Goal: Task Accomplishment & Management: Use online tool/utility

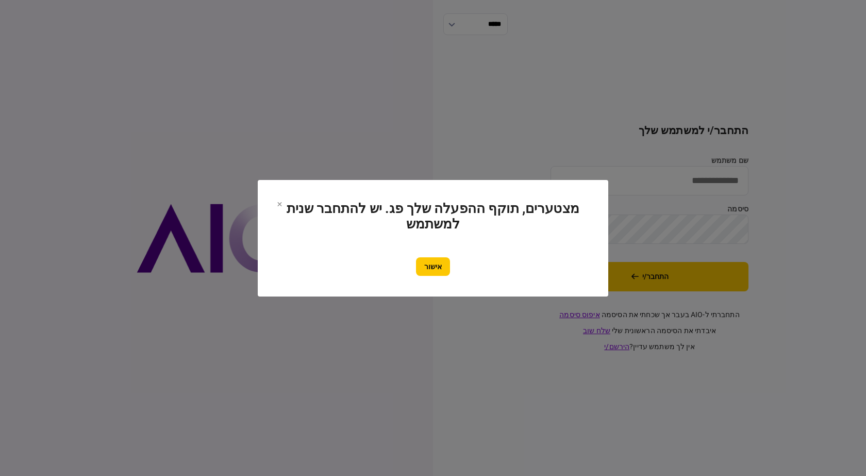
click at [440, 251] on section "מצטערים, תוקף ההפעלה שלך פג. יש להתחבר שנית למשתמש אישור" at bounding box center [432, 237] width 309 height 75
click at [441, 266] on button "אישור" at bounding box center [433, 266] width 34 height 19
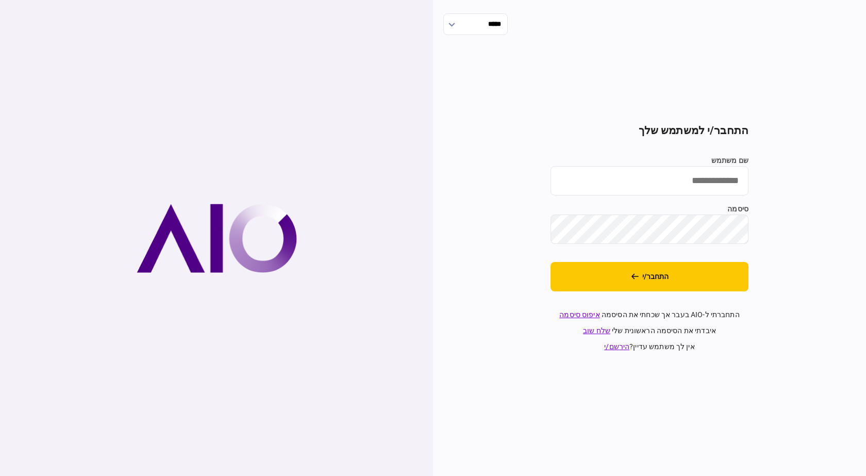
click at [711, 178] on input "שם משתמש" at bounding box center [649, 180] width 198 height 29
type input "**********"
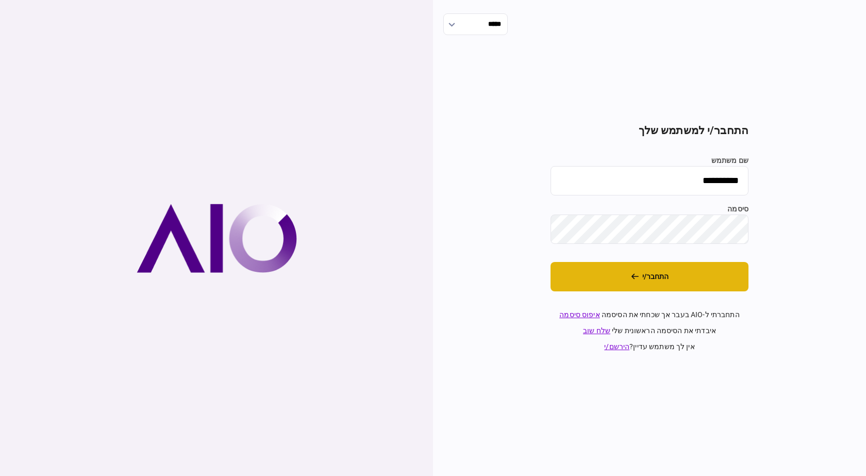
click at [711, 274] on button "התחבר/י" at bounding box center [649, 276] width 198 height 29
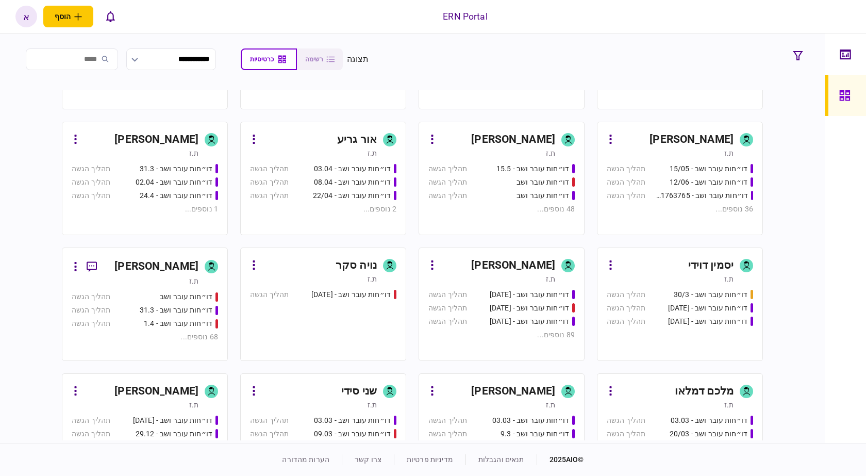
scroll to position [330, 0]
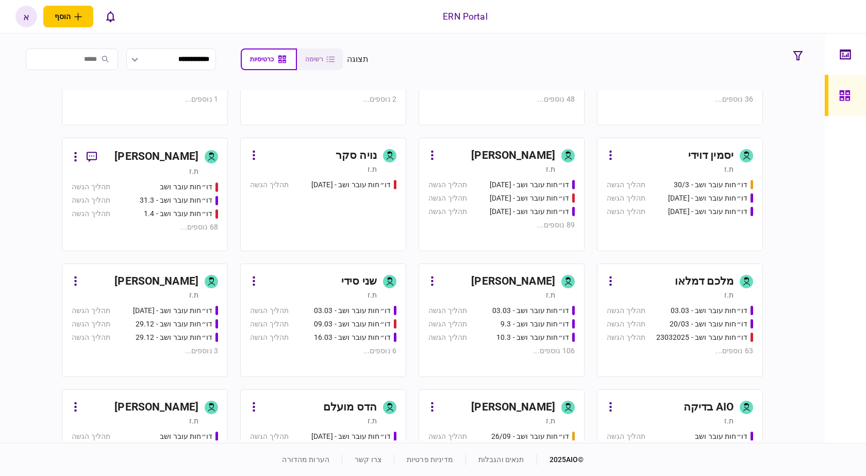
click at [556, 275] on div "איתמר שקד ת.ז" at bounding box center [501, 286] width 146 height 27
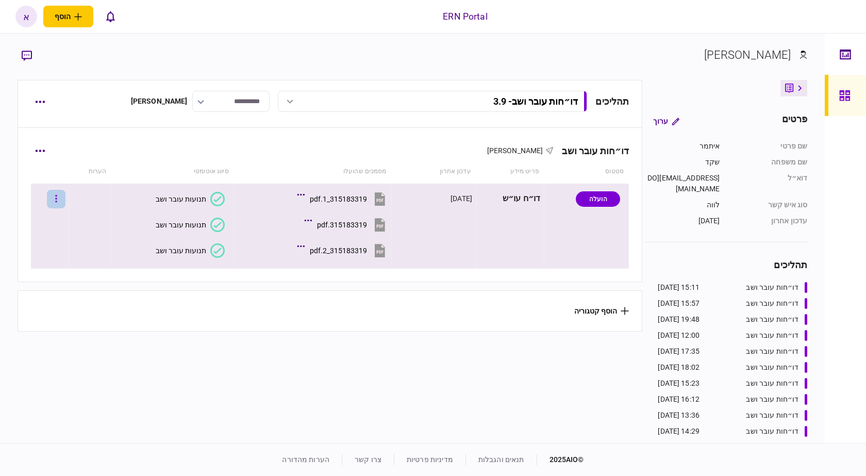
click at [65, 197] on button "button" at bounding box center [56, 199] width 19 height 19
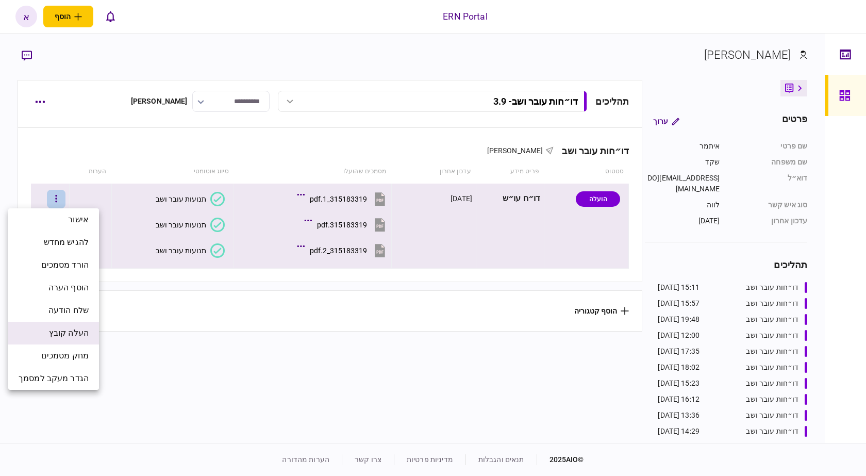
click at [76, 325] on li "העלה קובץ" at bounding box center [53, 333] width 91 height 23
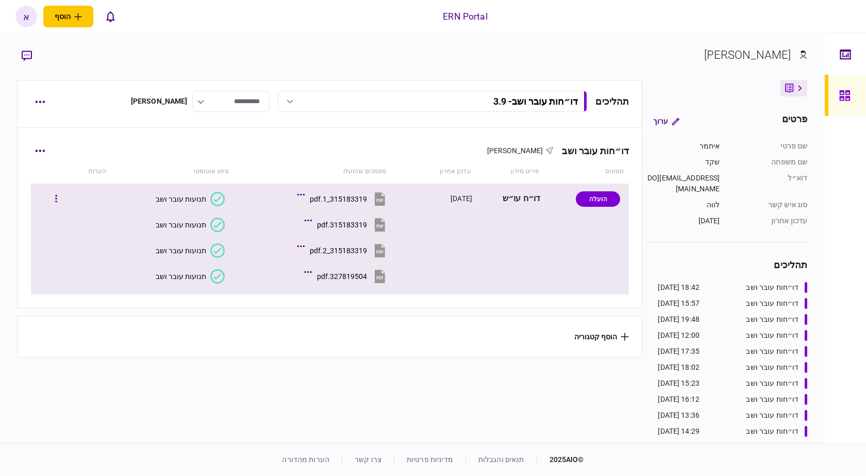
click at [207, 274] on button "תנועות עובר ושב" at bounding box center [190, 276] width 69 height 14
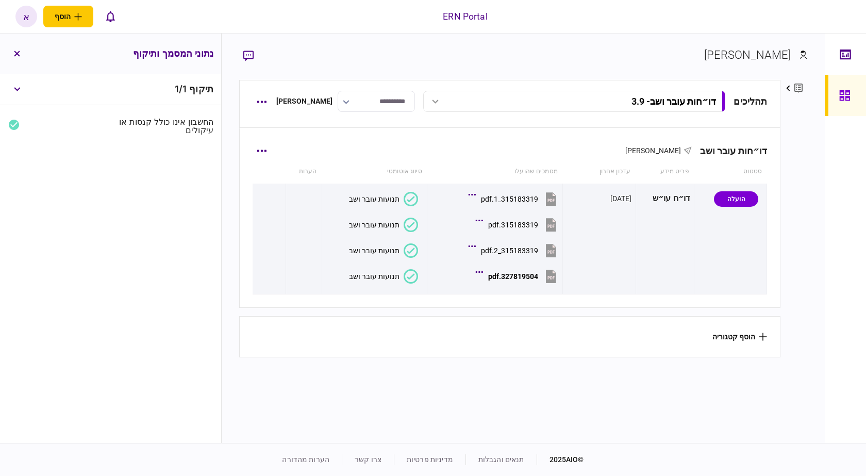
drag, startPoint x: 505, startPoint y: 326, endPoint x: 522, endPoint y: 301, distance: 30.4
click at [507, 326] on section "הוסף קטגוריה" at bounding box center [510, 336] width 542 height 41
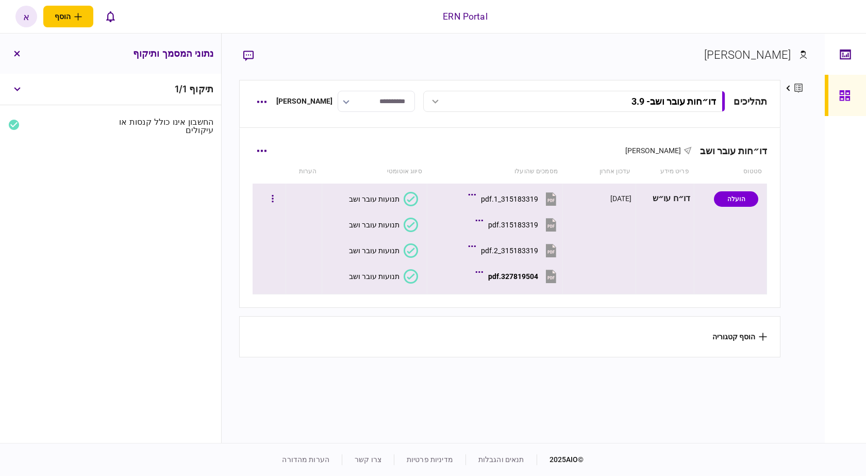
click at [381, 255] on button "תנועות עובר ושב" at bounding box center [383, 250] width 69 height 14
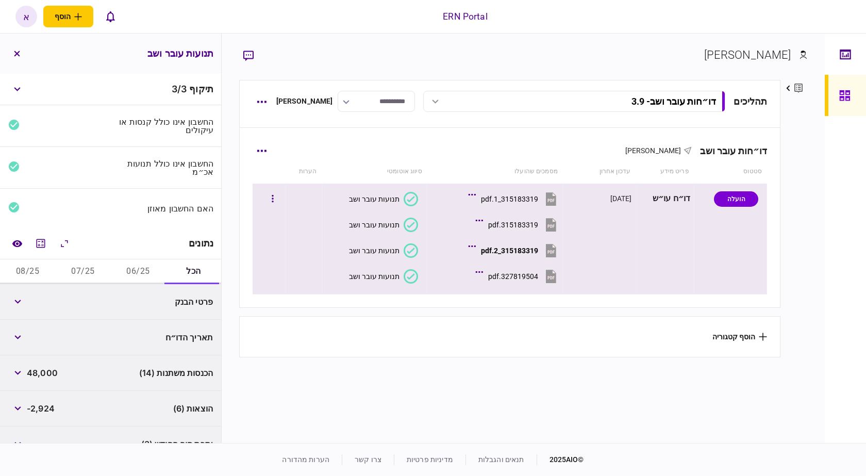
click at [381, 275] on div "תנועות עובר ושב" at bounding box center [374, 276] width 50 height 8
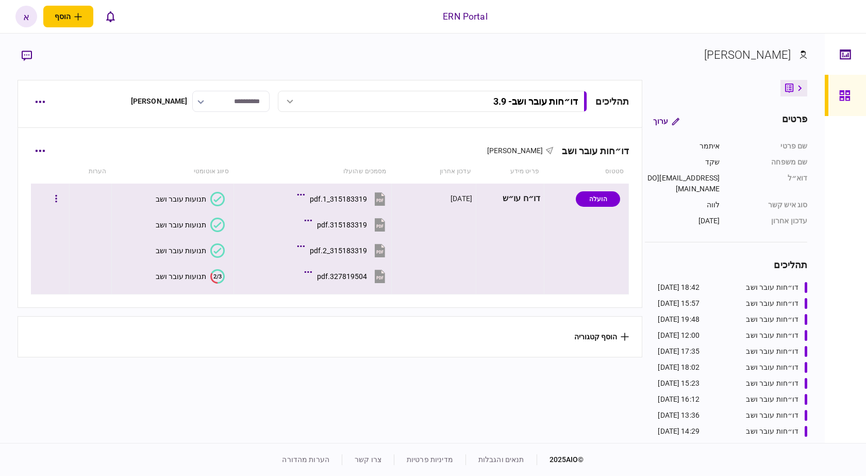
click at [210, 274] on icon "2/3" at bounding box center [217, 276] width 14 height 14
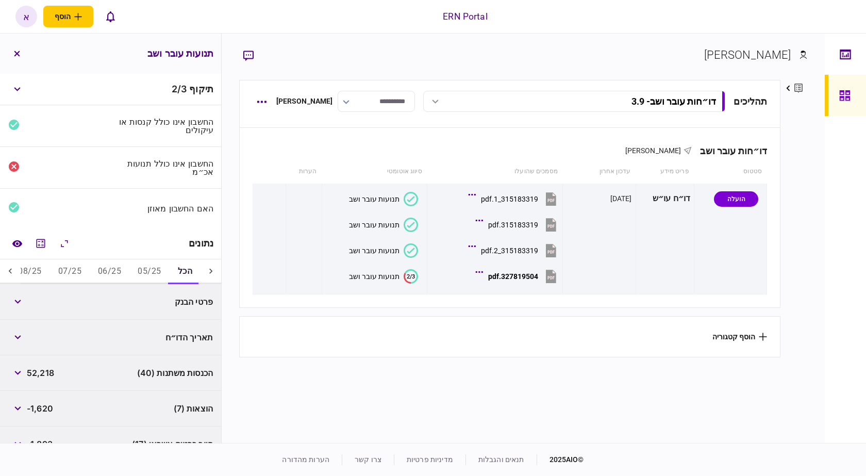
click at [158, 267] on button "05/25" at bounding box center [149, 271] width 40 height 25
click at [50, 301] on span "12,914" at bounding box center [40, 301] width 26 height 12
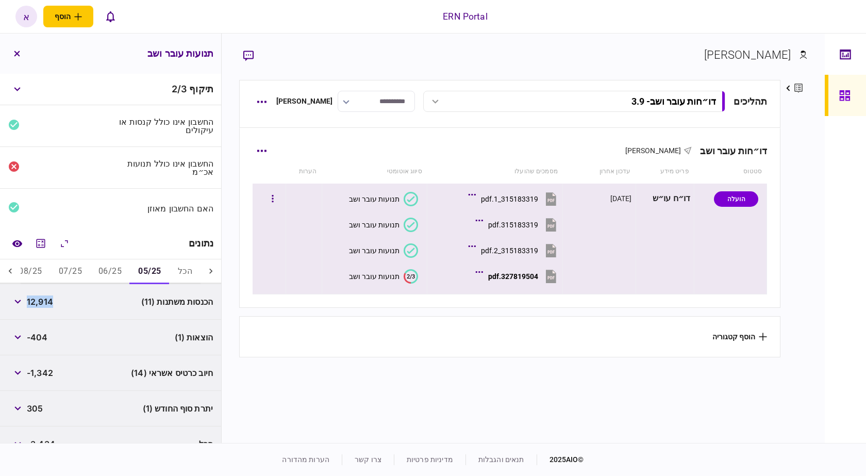
copy span "12,914"
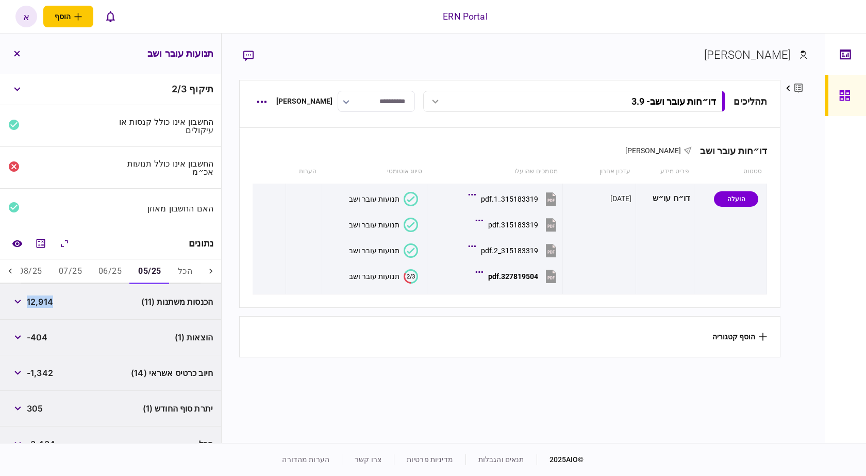
scroll to position [17, 0]
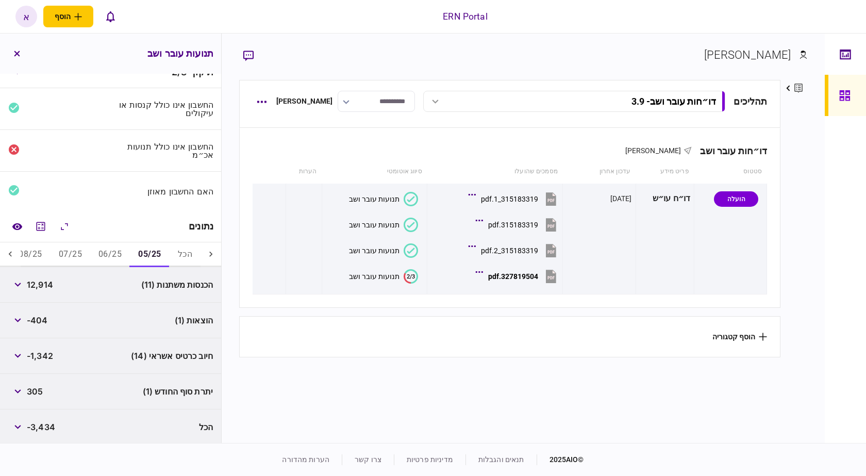
click at [40, 314] on span "-404" at bounding box center [37, 320] width 21 height 12
copy span "404"
click at [35, 390] on span "305" at bounding box center [35, 391] width 16 height 12
copy span "305"
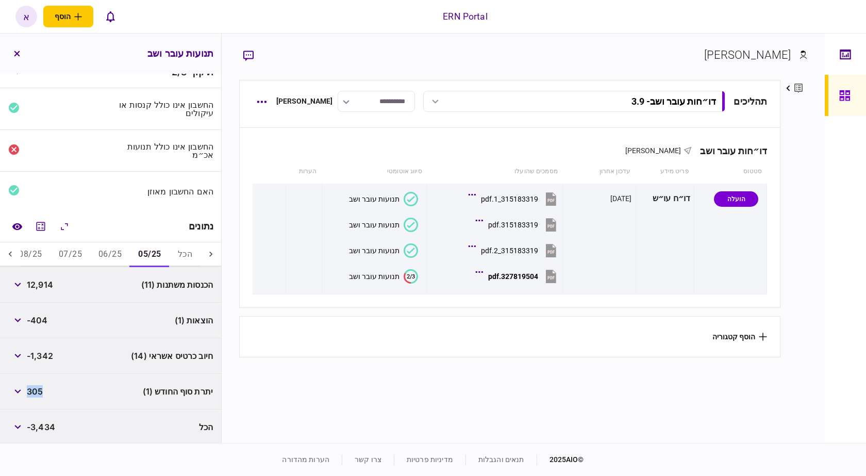
click at [35, 390] on span "305" at bounding box center [35, 391] width 16 height 12
drag, startPoint x: 103, startPoint y: 254, endPoint x: 94, endPoint y: 259, distance: 10.6
click at [102, 254] on button "06/25" at bounding box center [110, 254] width 40 height 25
click at [53, 281] on span "14,523" at bounding box center [40, 284] width 27 height 12
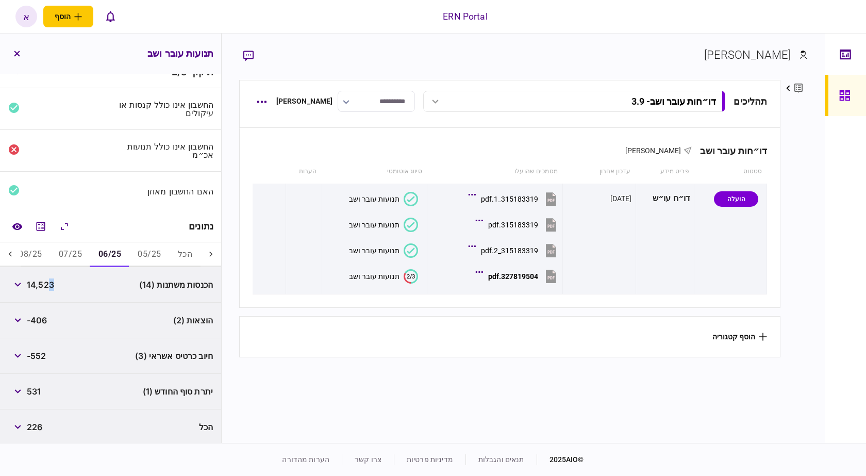
copy span "3"
click at [47, 285] on span "14,523" at bounding box center [40, 284] width 27 height 12
copy span "14,523"
click at [39, 323] on span "-406" at bounding box center [37, 320] width 21 height 12
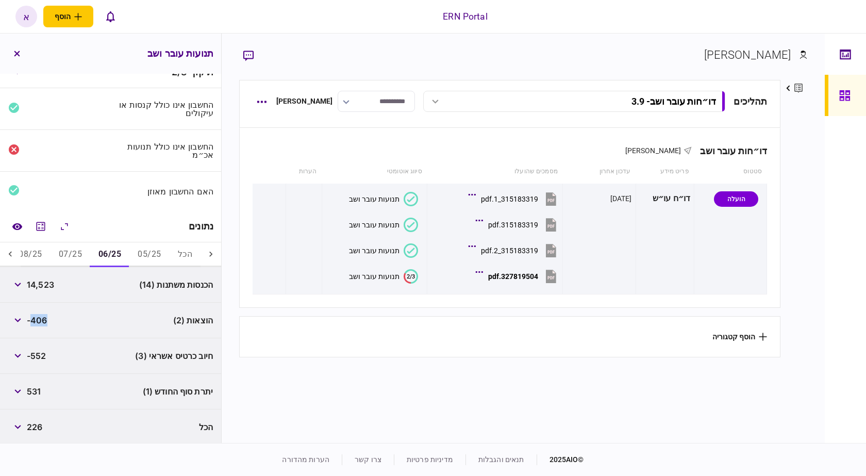
click at [39, 323] on span "-406" at bounding box center [37, 320] width 21 height 12
click at [33, 387] on span "531" at bounding box center [34, 391] width 14 height 12
copy span "531"
click at [79, 255] on button "07/25" at bounding box center [70, 254] width 40 height 25
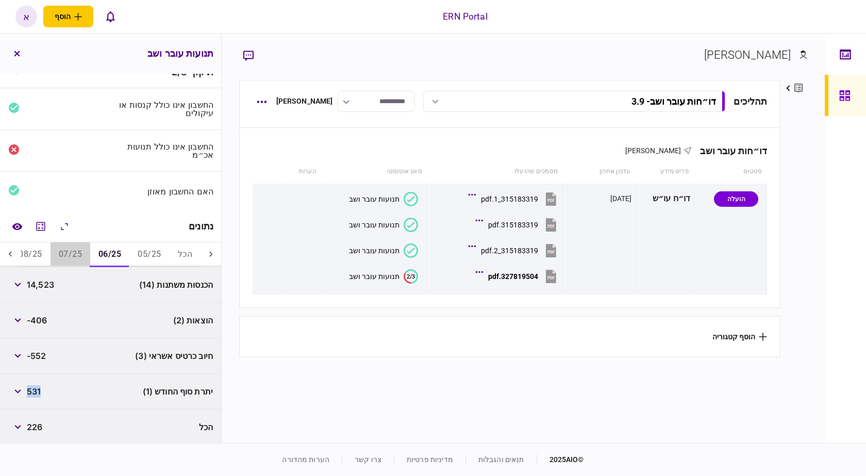
scroll to position [0, 0]
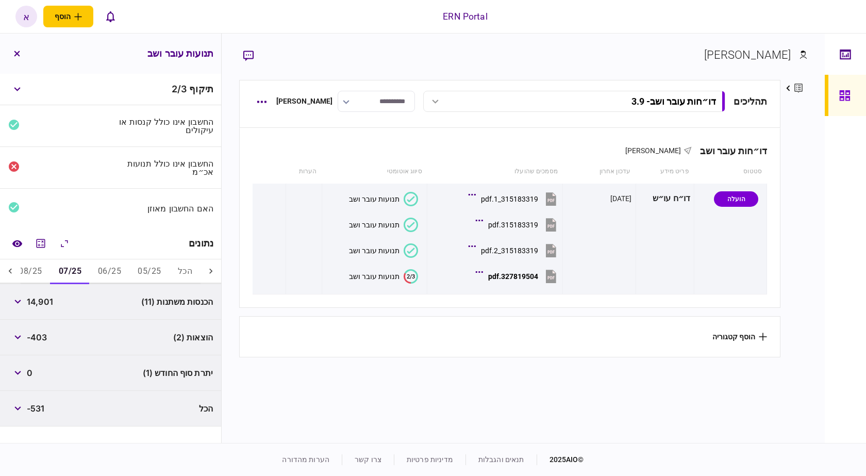
click at [40, 299] on span "14,901" at bounding box center [40, 301] width 26 height 12
copy span "14,901"
click at [39, 339] on span "-403" at bounding box center [37, 337] width 21 height 12
click at [39, 337] on span "-403" at bounding box center [37, 337] width 21 height 12
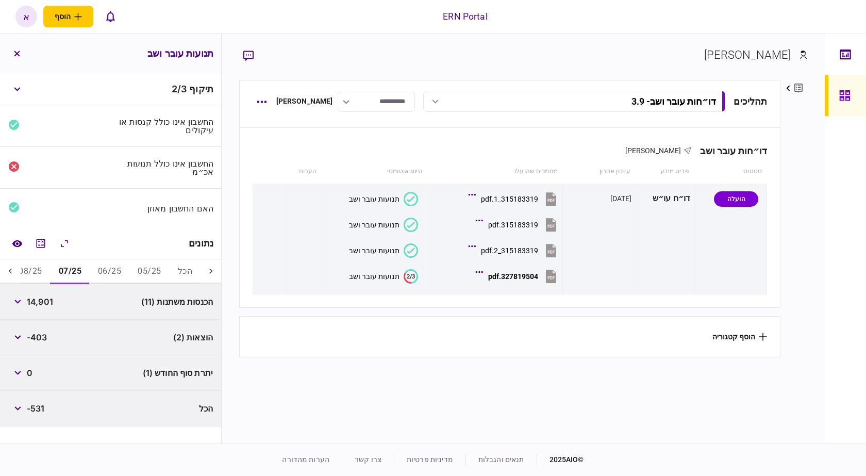
click at [39, 336] on span "-403" at bounding box center [37, 337] width 21 height 12
click at [38, 333] on span "-403" at bounding box center [37, 337] width 21 height 12
copy span "403"
click at [100, 270] on button "06/25" at bounding box center [110, 271] width 40 height 25
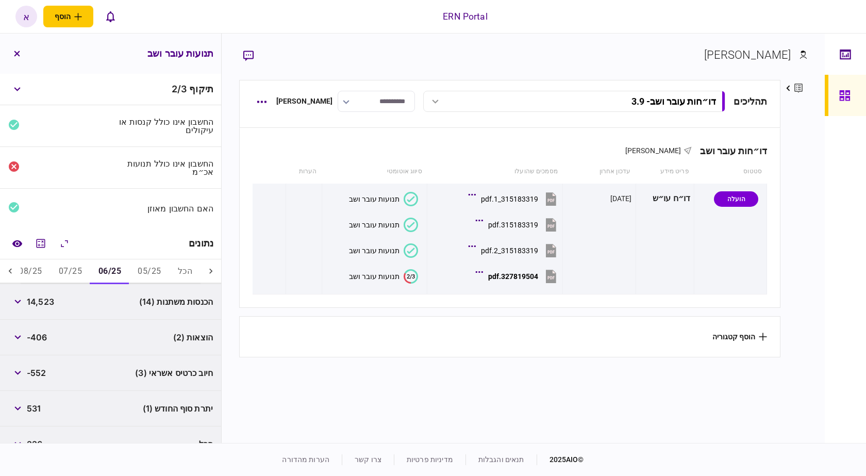
click at [43, 336] on span "-406" at bounding box center [37, 337] width 21 height 12
copy span "406"
click at [35, 404] on span "531" at bounding box center [34, 408] width 14 height 12
drag, startPoint x: 35, startPoint y: 404, endPoint x: 126, endPoint y: 348, distance: 107.5
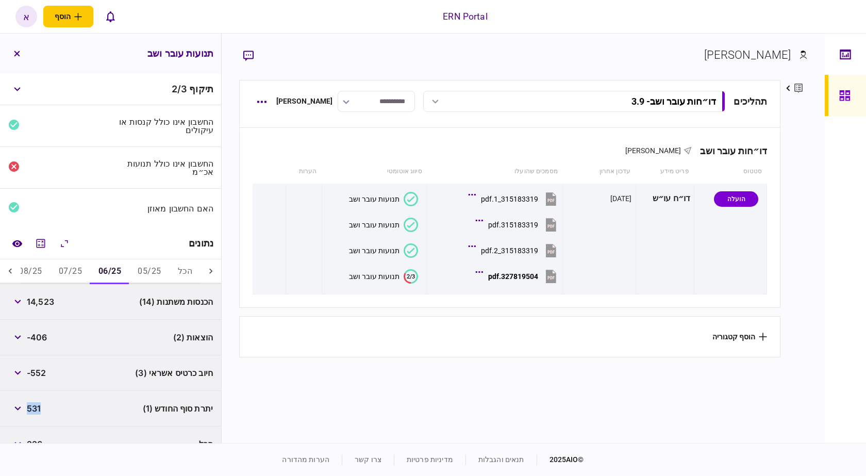
click at [35, 403] on span "531" at bounding box center [34, 408] width 14 height 12
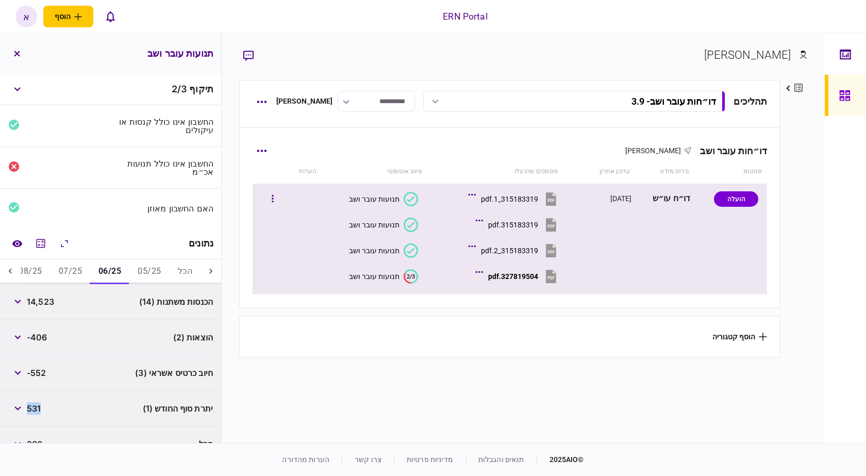
copy span "531"
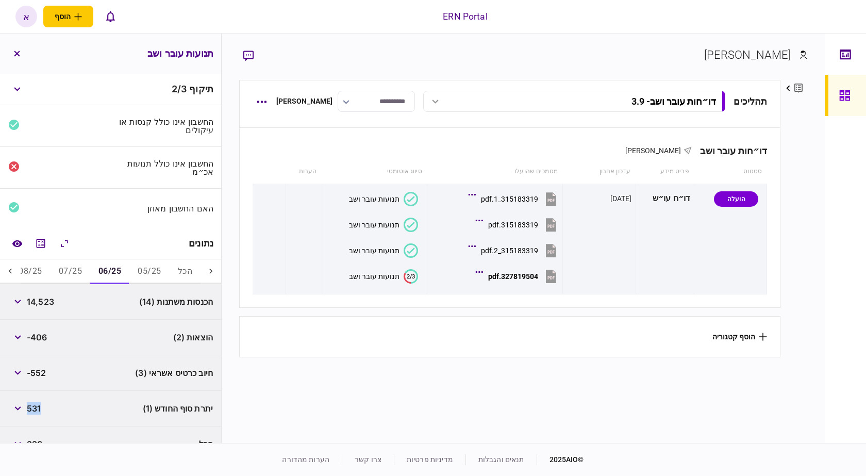
click at [77, 269] on button "07/25" at bounding box center [70, 271] width 40 height 25
click at [39, 269] on button "08/25" at bounding box center [30, 271] width 40 height 25
click at [121, 268] on button "06/25" at bounding box center [120, 271] width 40 height 25
click at [95, 267] on button "07/25" at bounding box center [81, 271] width 40 height 25
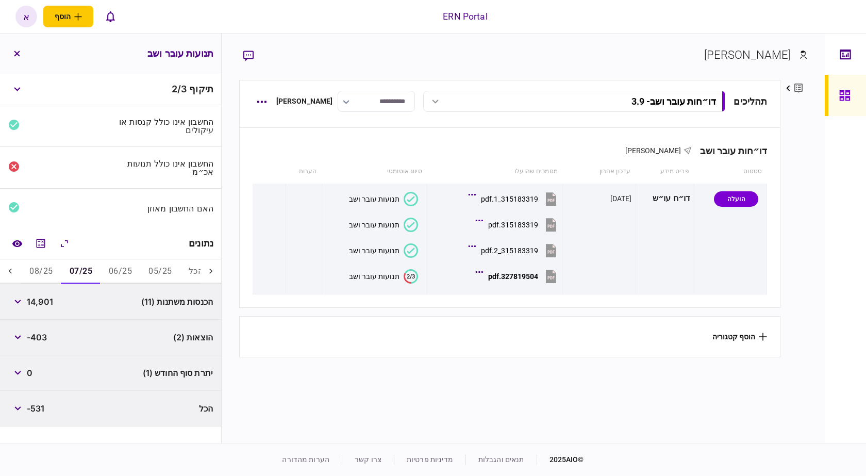
click at [46, 301] on span "14,901" at bounding box center [40, 301] width 26 height 12
click at [42, 338] on span "-403" at bounding box center [37, 337] width 21 height 12
click at [42, 337] on span "-403" at bounding box center [37, 337] width 21 height 12
click at [32, 370] on span "0" at bounding box center [30, 372] width 6 height 12
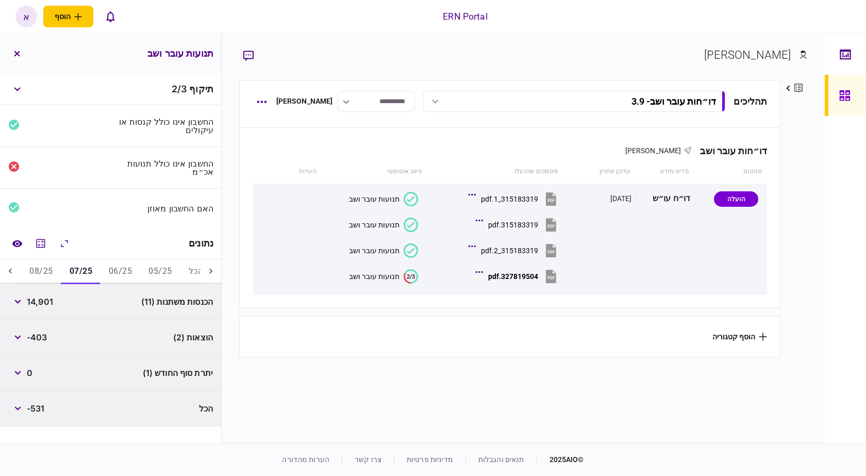
click at [32, 370] on span "0" at bounding box center [30, 372] width 6 height 12
click at [46, 267] on button "08/25" at bounding box center [41, 271] width 40 height 25
click at [43, 298] on span "9,880" at bounding box center [39, 301] width 24 height 12
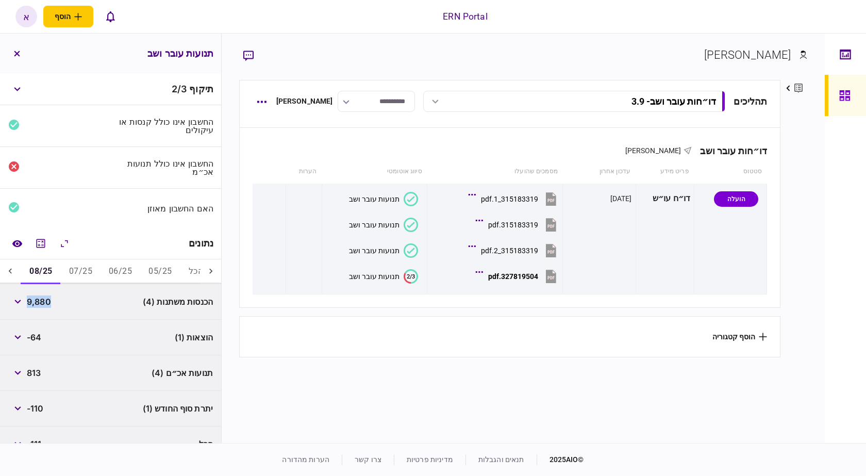
drag, startPoint x: 43, startPoint y: 298, endPoint x: 49, endPoint y: 296, distance: 6.4
click at [44, 298] on span "9,880" at bounding box center [39, 301] width 24 height 12
click at [36, 335] on span "-64" at bounding box center [34, 337] width 14 height 12
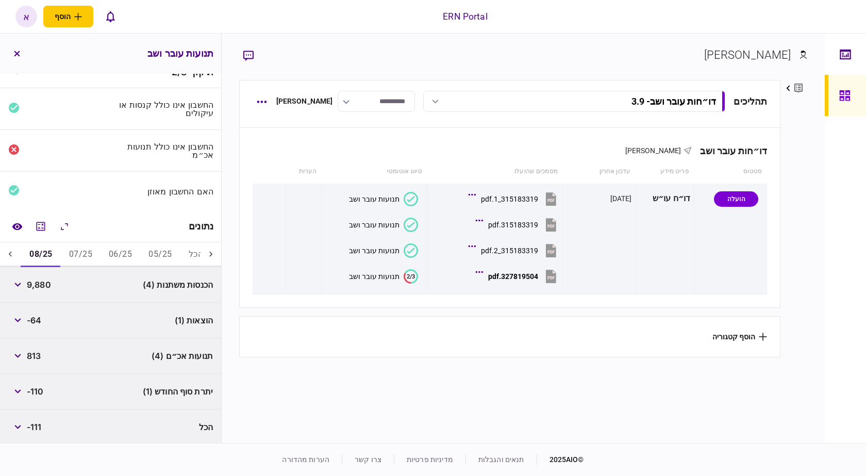
click at [36, 388] on span "-110" at bounding box center [35, 391] width 17 height 12
click at [18, 252] on div at bounding box center [10, 254] width 21 height 25
click at [40, 253] on button "09/25" at bounding box center [40, 254] width 40 height 25
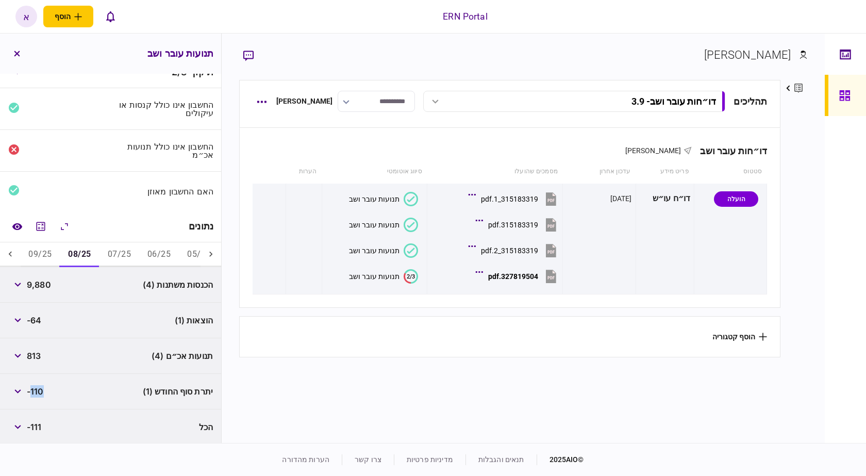
scroll to position [0, 0]
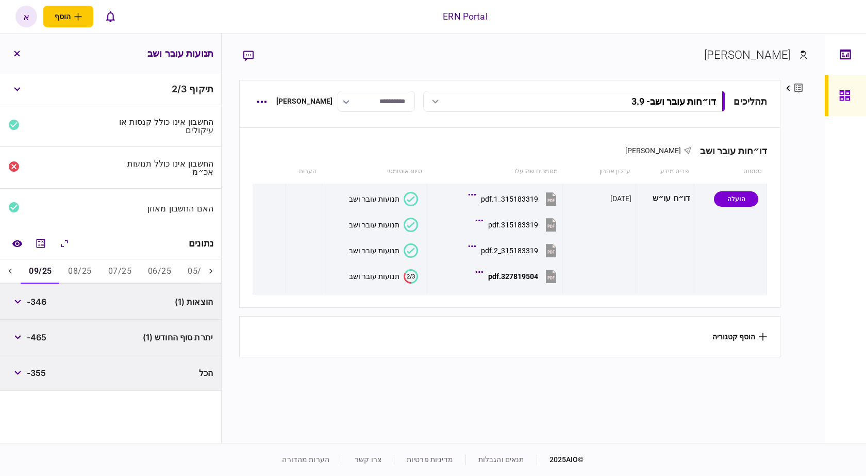
click at [42, 299] on span "-346" at bounding box center [37, 301] width 20 height 12
click at [43, 299] on span "-346" at bounding box center [37, 301] width 20 height 12
click at [40, 334] on span "-465" at bounding box center [37, 337] width 20 height 12
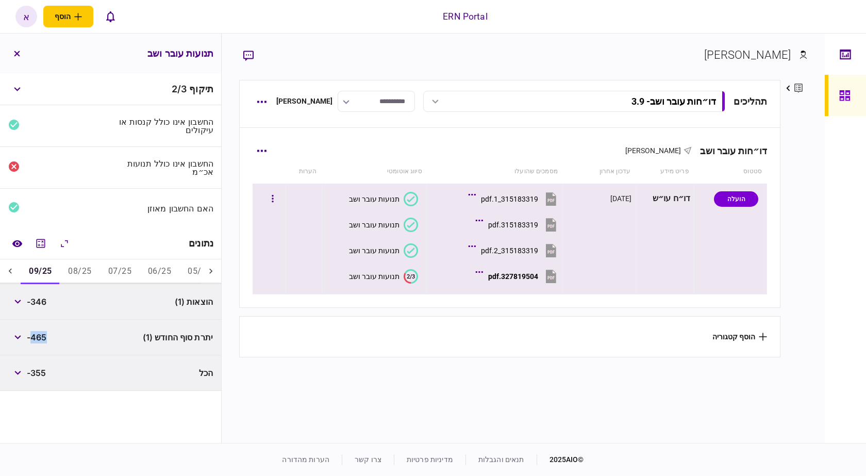
click at [508, 282] on button "327819504.pdf" at bounding box center [518, 275] width 81 height 23
